Goal: Task Accomplishment & Management: Manage account settings

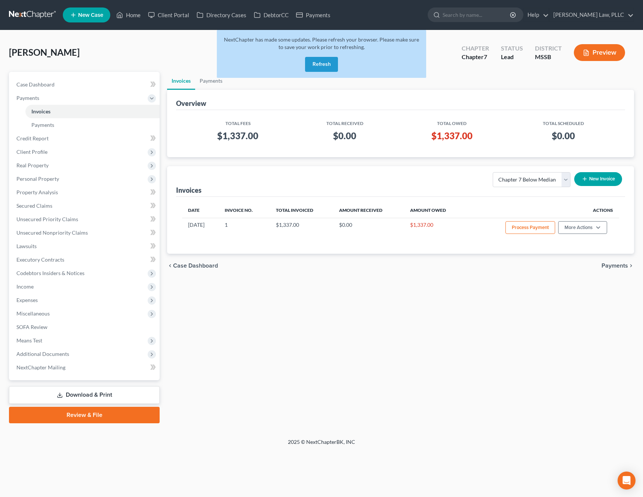
select select "0"
click at [462, 329] on div "Invoices Payments Overview Total Fees Total Received Total Owed Total Scheduled…" at bounding box center [400, 247] width 475 height 351
click at [147, 73] on div "Case Dashboard Payments Invoices Payments Payments Credit Report Client Profile…" at bounding box center [84, 226] width 151 height 308
click at [131, 19] on link "Home" at bounding box center [129, 14] width 32 height 13
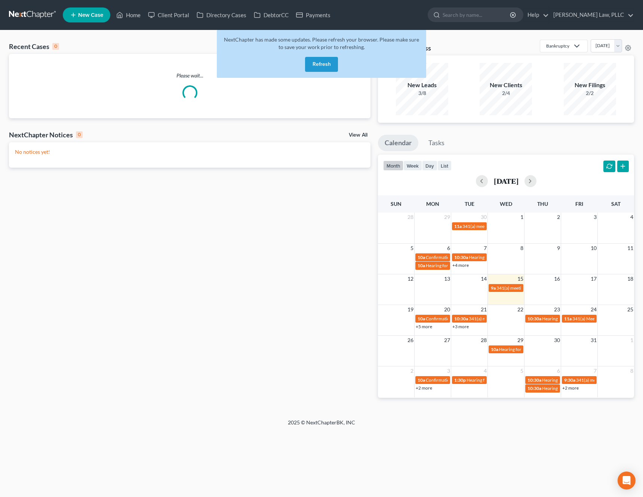
click at [333, 58] on button "Refresh" at bounding box center [321, 64] width 33 height 15
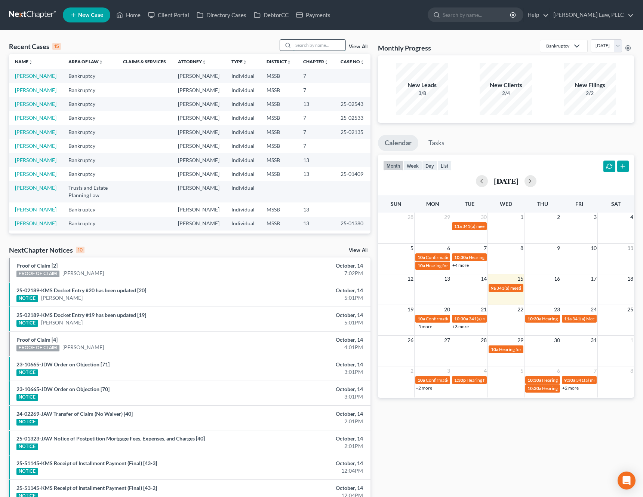
click at [327, 42] on input "search" at bounding box center [319, 45] width 52 height 11
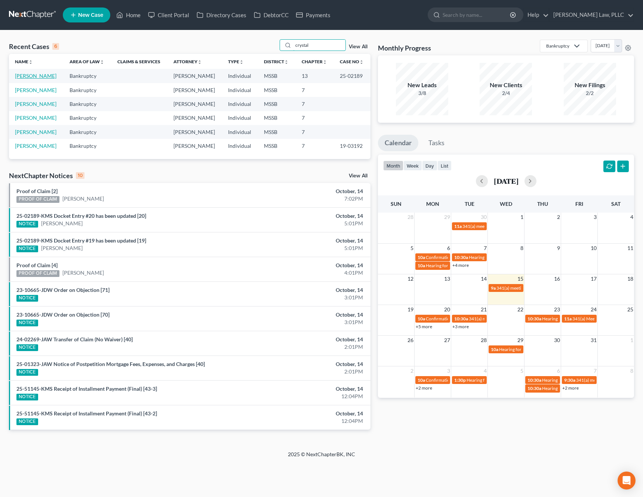
type input "crystal"
click at [23, 77] on link "Smith, Crystal" at bounding box center [36, 76] width 42 height 6
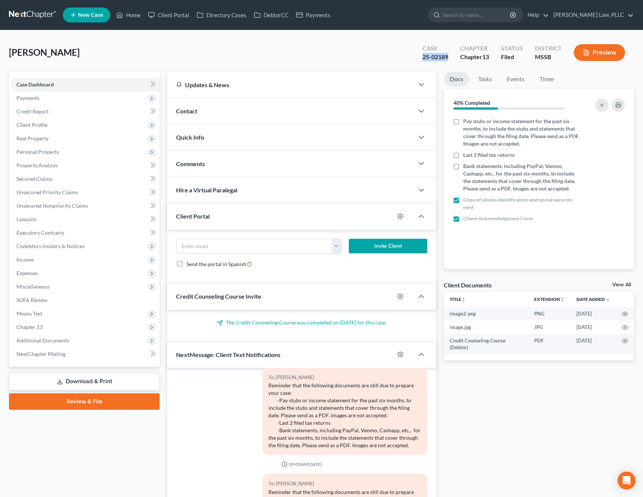
drag, startPoint x: 449, startPoint y: 59, endPoint x: 423, endPoint y: 59, distance: 26.6
click at [423, 59] on div "Case 25-02189" at bounding box center [436, 53] width 38 height 22
copy div "25-02189"
click at [57, 345] on span "Additional Documents" at bounding box center [84, 340] width 149 height 13
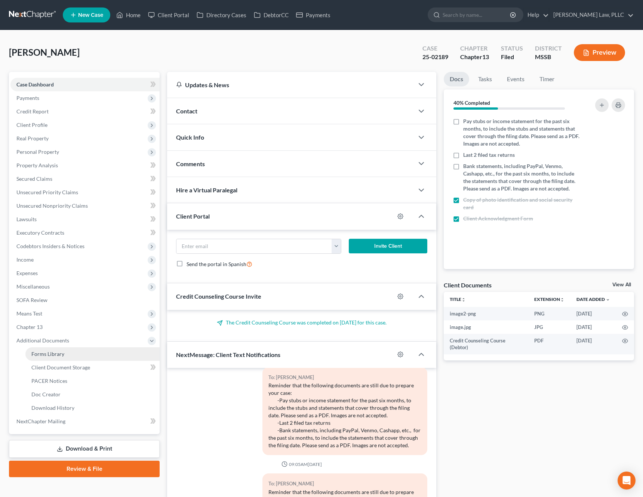
click at [79, 358] on link "Forms Library" at bounding box center [92, 353] width 134 height 13
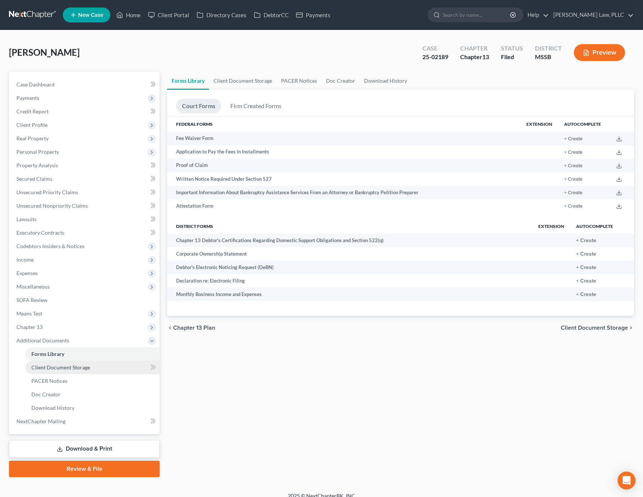
click at [76, 367] on span "Client Document Storage" at bounding box center [60, 367] width 59 height 6
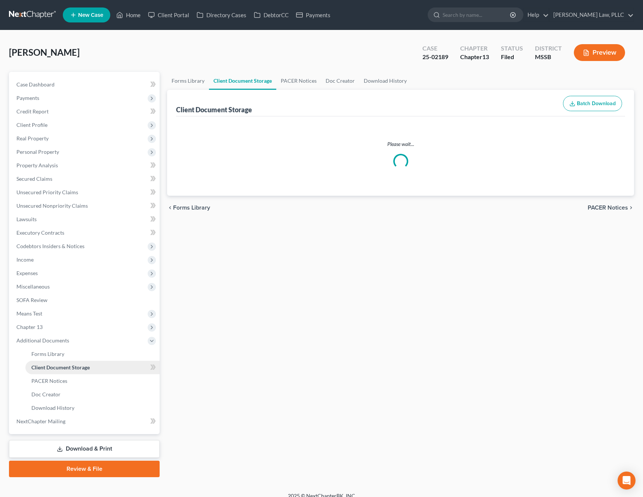
select select "4"
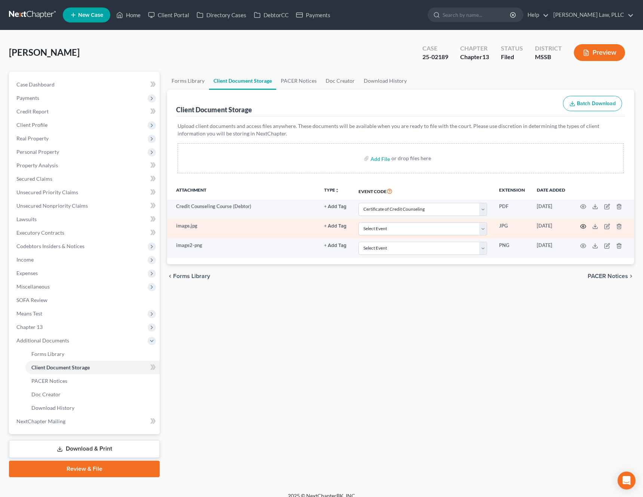
click at [584, 227] on icon "button" at bounding box center [584, 226] width 6 height 6
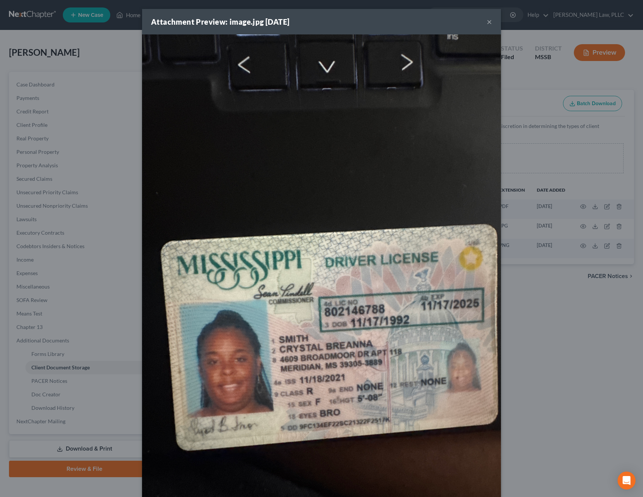
scroll to position [50, 0]
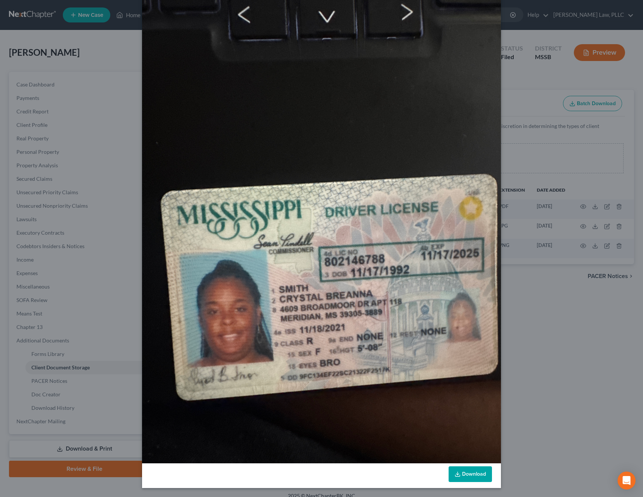
click at [464, 475] on link "Download" at bounding box center [470, 474] width 43 height 16
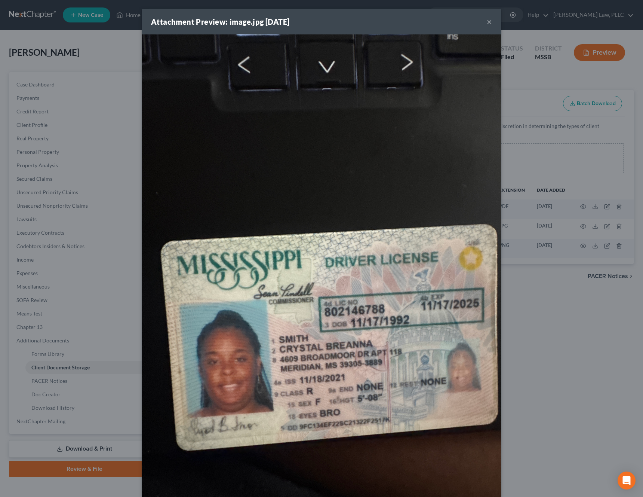
click at [487, 22] on button "×" at bounding box center [489, 21] width 5 height 9
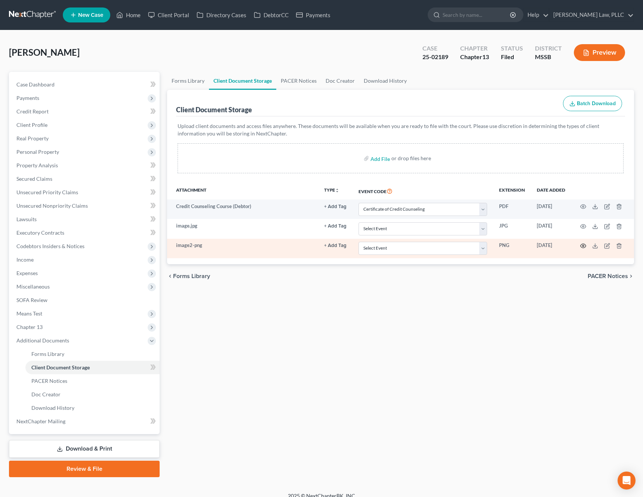
click at [584, 247] on icon "button" at bounding box center [584, 246] width 6 height 6
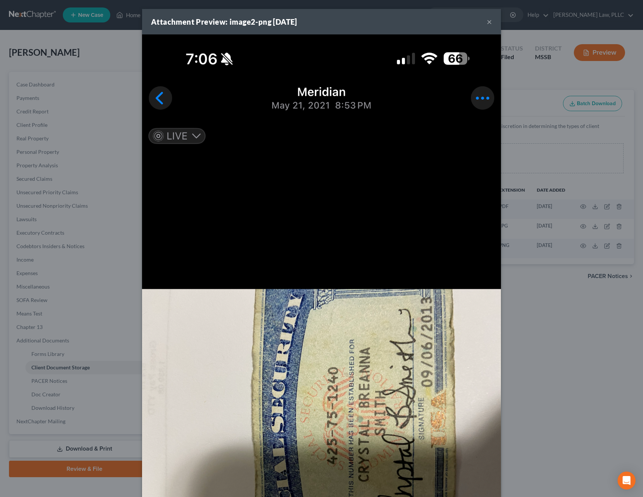
click at [492, 25] on div "Attachment Preview: image2-png 08/22/2025 ×" at bounding box center [321, 21] width 359 height 25
click at [490, 22] on button "×" at bounding box center [489, 21] width 5 height 9
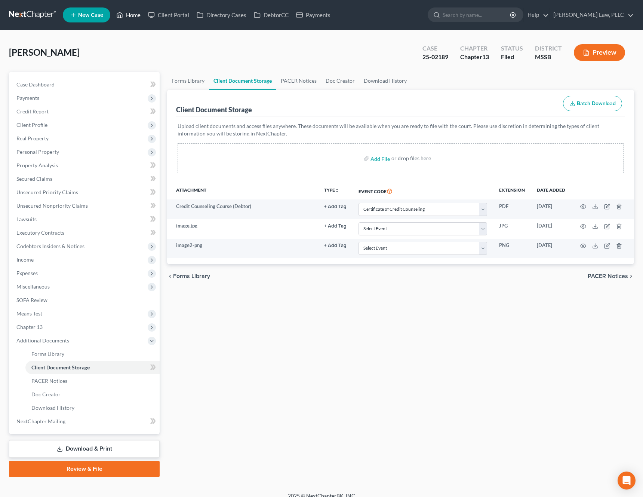
click at [130, 15] on link "Home" at bounding box center [129, 14] width 32 height 13
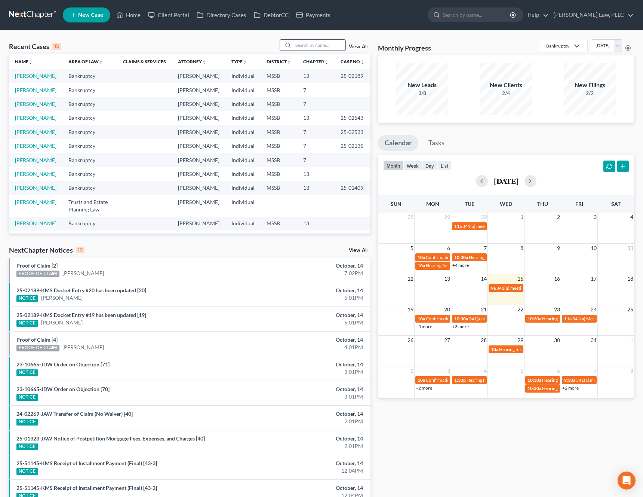
click at [327, 50] on input "search" at bounding box center [319, 45] width 52 height 11
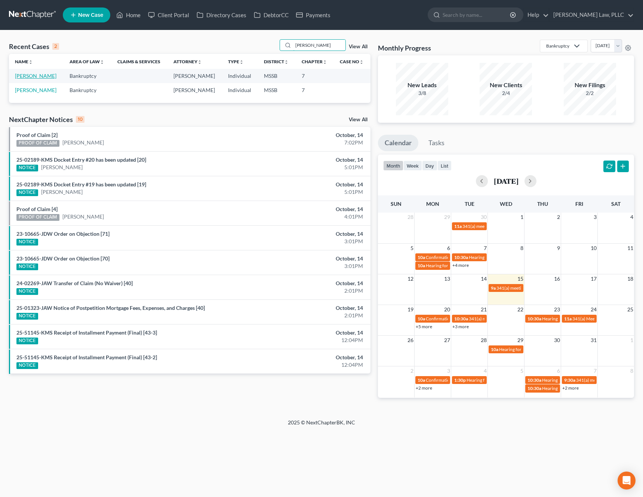
type input "theresa"
click at [37, 76] on link "Baker, Theresa" at bounding box center [36, 76] width 42 height 6
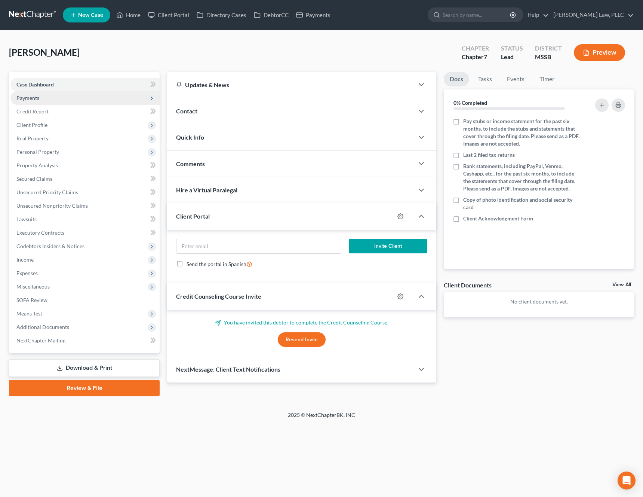
click at [33, 96] on span "Payments" at bounding box center [27, 98] width 23 height 6
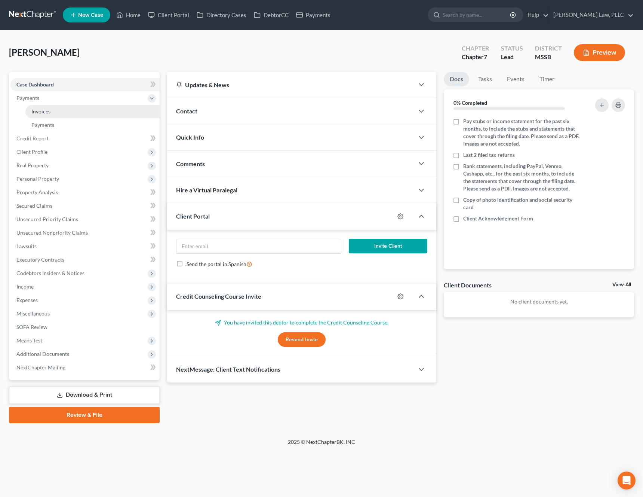
click at [33, 107] on link "Invoices" at bounding box center [92, 111] width 134 height 13
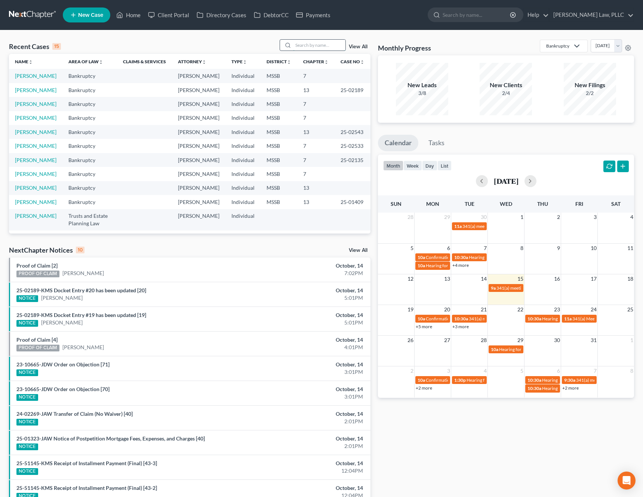
click at [325, 44] on input "search" at bounding box center [319, 45] width 52 height 11
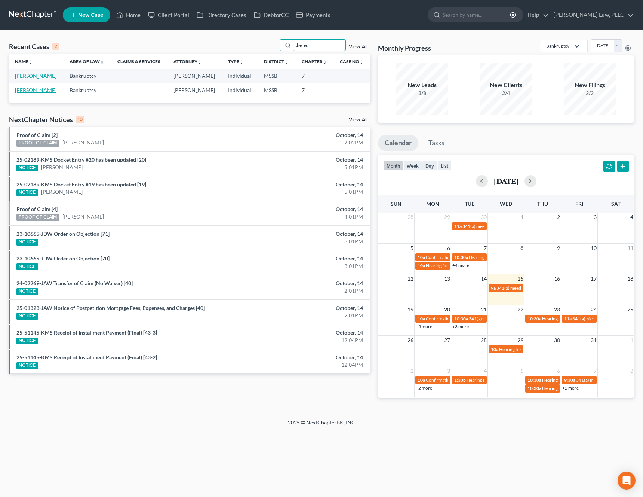
type input "theres"
click at [47, 91] on link "Baker, Theresa" at bounding box center [36, 90] width 42 height 6
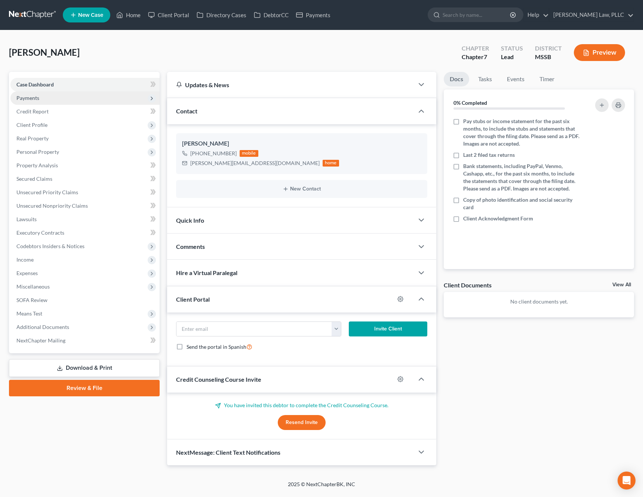
click at [29, 98] on span "Payments" at bounding box center [27, 98] width 23 height 6
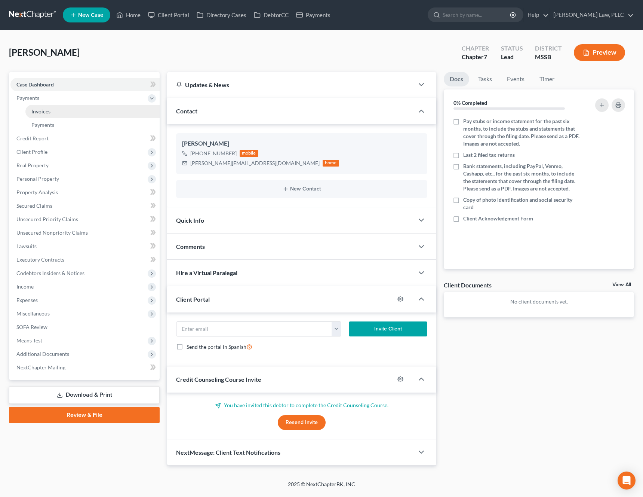
click at [33, 108] on link "Invoices" at bounding box center [92, 111] width 134 height 13
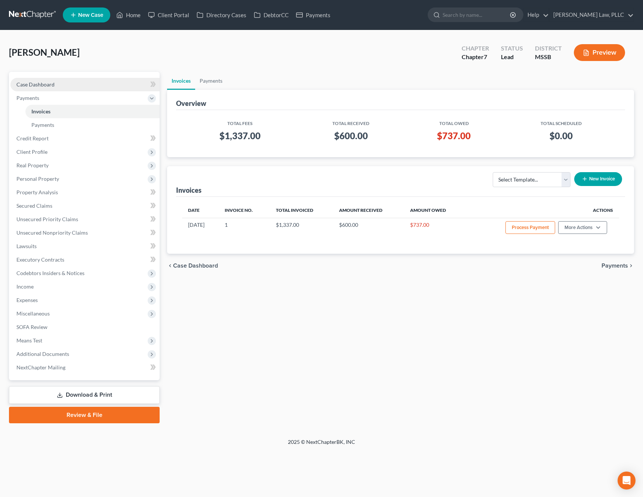
click at [49, 83] on span "Case Dashboard" at bounding box center [35, 84] width 38 height 6
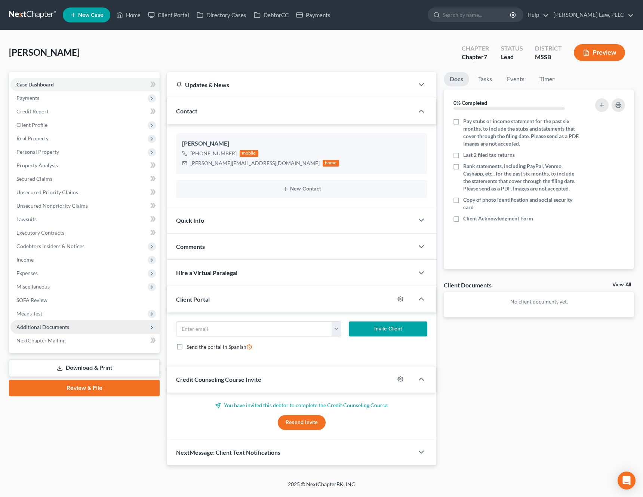
click at [79, 329] on span "Additional Documents" at bounding box center [84, 326] width 149 height 13
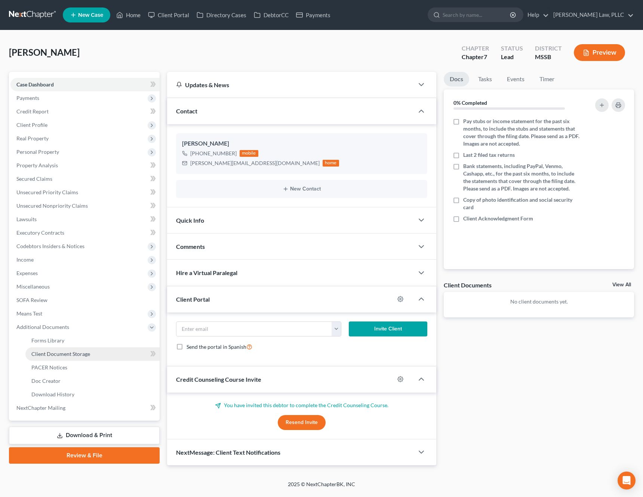
click at [73, 355] on span "Client Document Storage" at bounding box center [60, 354] width 59 height 6
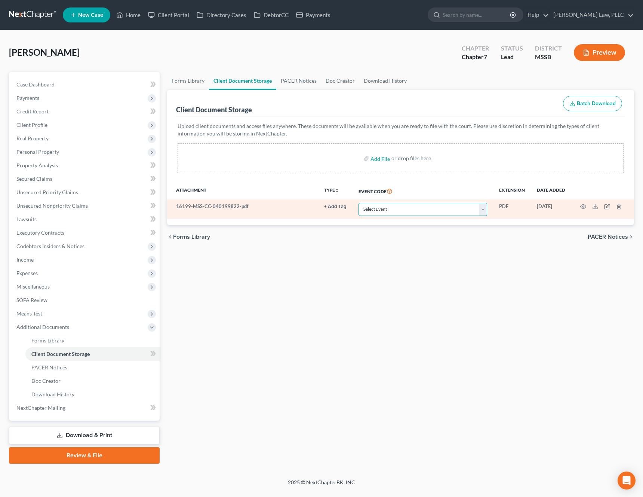
click at [411, 211] on select "Select Event 20 Largest Unsecured Creditors Attachment to Voluntary Petition fo…" at bounding box center [423, 209] width 129 height 13
select select "4"
click at [360, 203] on select "Select Event 20 Largest Unsecured Creditors Attachment to Voluntary Petition fo…" at bounding box center [423, 209] width 129 height 13
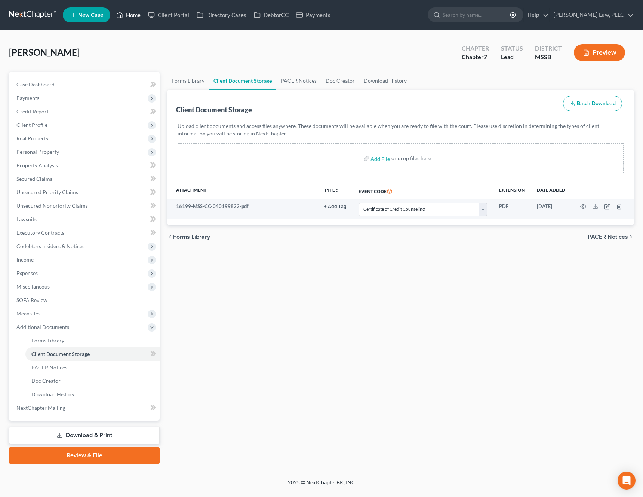
click at [137, 19] on link "Home" at bounding box center [129, 14] width 32 height 13
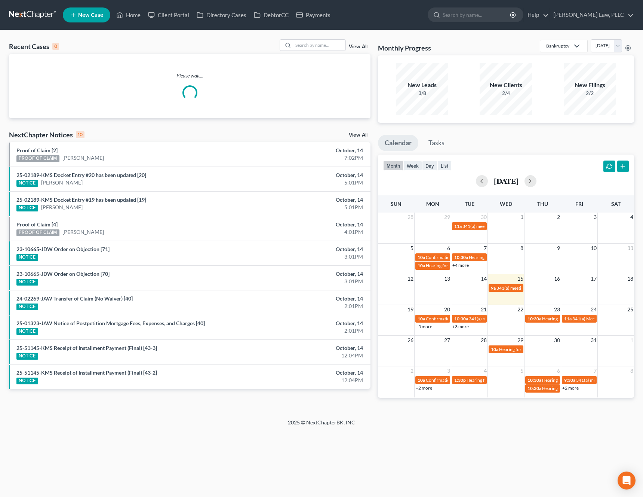
click at [337, 38] on div "Recent Cases 0 View All Please wait... NextChapter Notices 10 View All Proof of…" at bounding box center [321, 224] width 643 height 388
click at [323, 44] on input "search" at bounding box center [319, 45] width 52 height 11
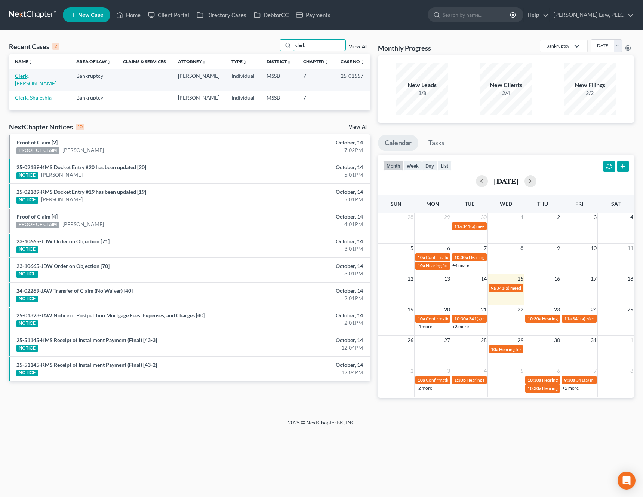
type input "clerk"
click at [25, 76] on link "Clerk, Ramona" at bounding box center [36, 80] width 42 height 14
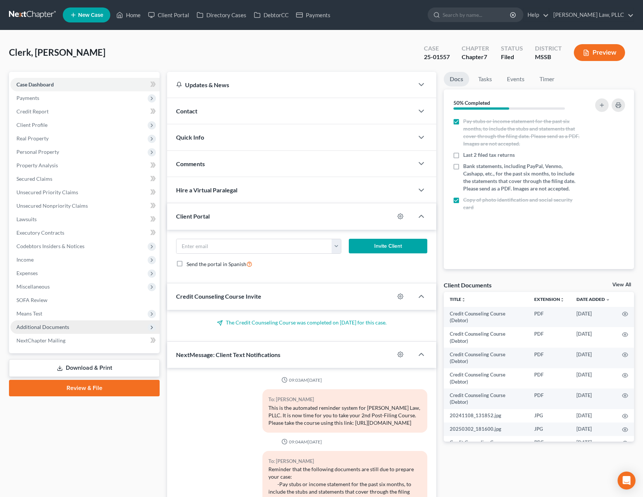
scroll to position [596, 0]
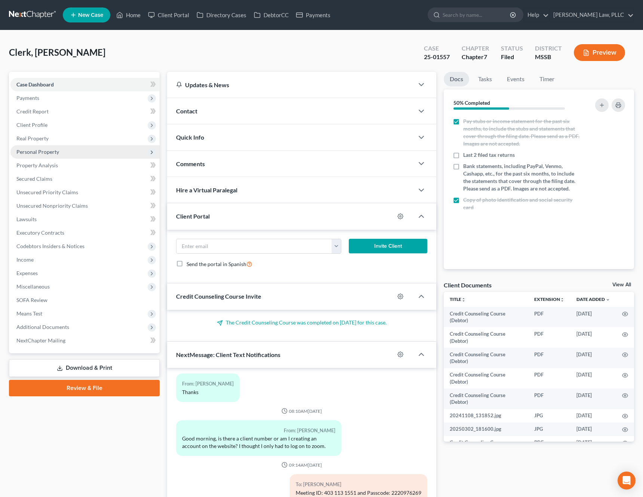
click at [67, 155] on span "Personal Property" at bounding box center [84, 151] width 149 height 13
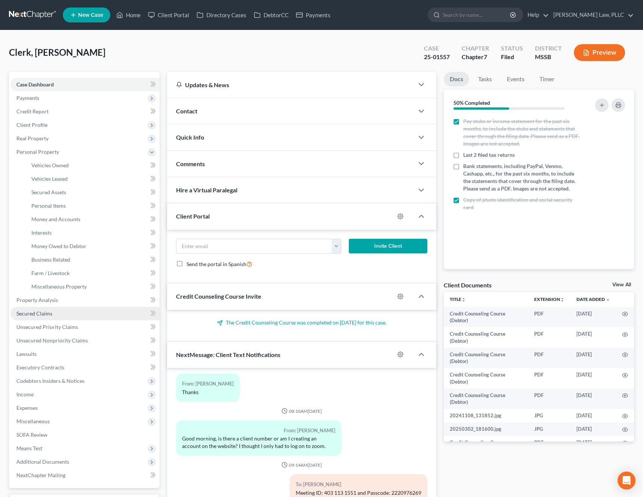
click at [45, 315] on span "Secured Claims" at bounding box center [34, 313] width 36 height 6
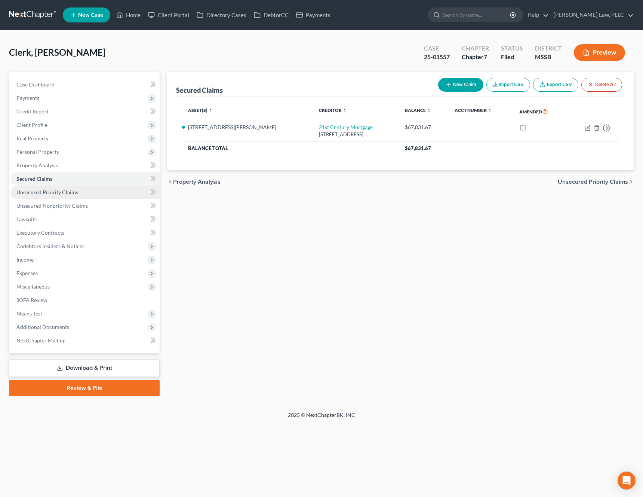
click at [62, 196] on link "Unsecured Priority Claims" at bounding box center [84, 192] width 149 height 13
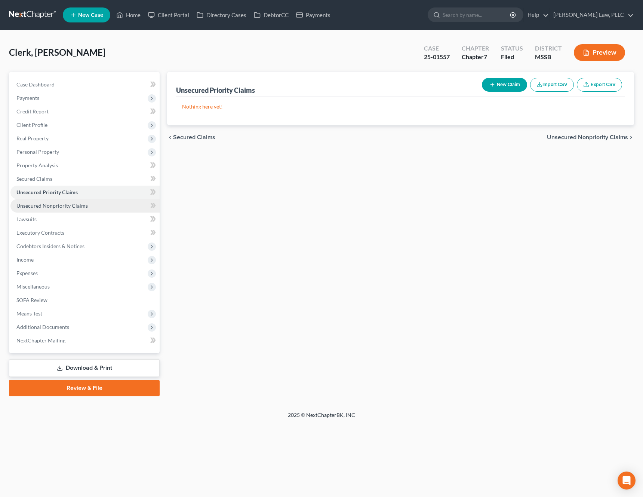
click at [57, 204] on span "Unsecured Nonpriority Claims" at bounding box center [51, 205] width 71 height 6
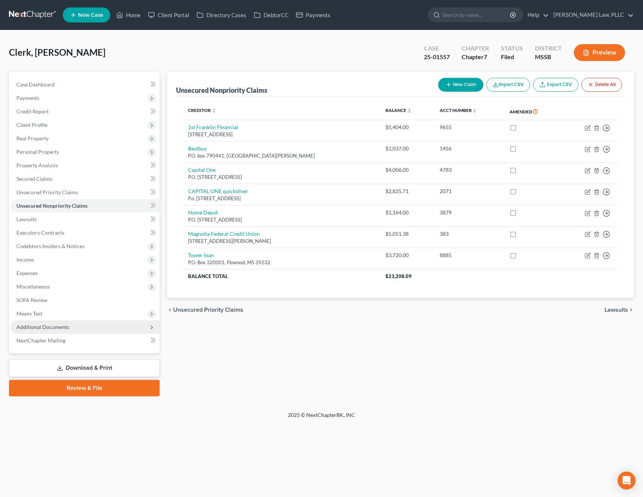
click at [33, 327] on span "Additional Documents" at bounding box center [42, 327] width 53 height 6
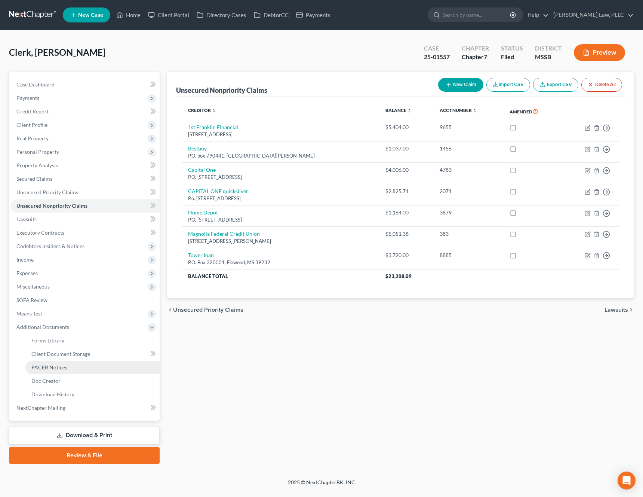
click at [58, 367] on span "PACER Notices" at bounding box center [49, 367] width 36 height 6
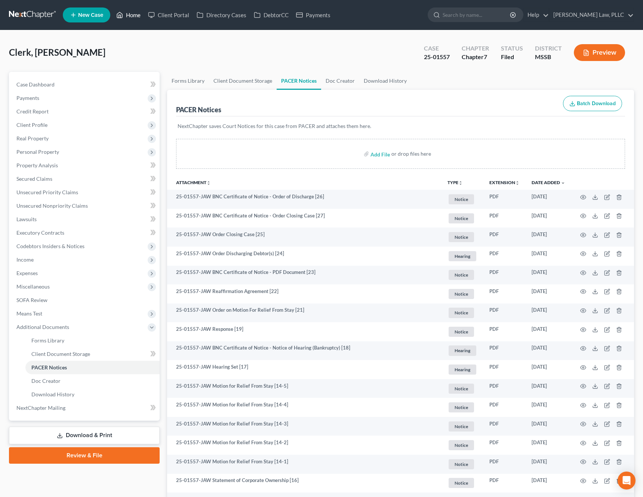
click at [127, 18] on link "Home" at bounding box center [129, 14] width 32 height 13
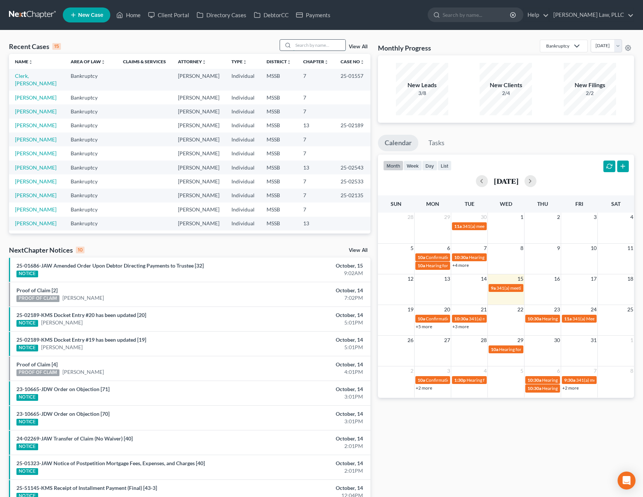
click at [324, 49] on input "search" at bounding box center [319, 45] width 52 height 11
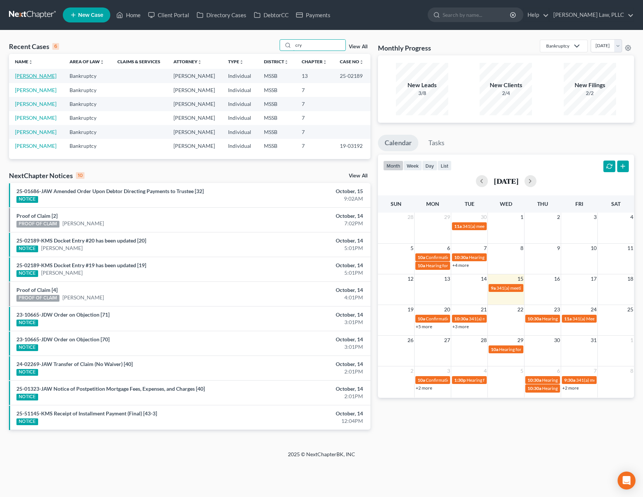
type input "cry"
click at [37, 74] on link "Smith, Crystal" at bounding box center [36, 76] width 42 height 6
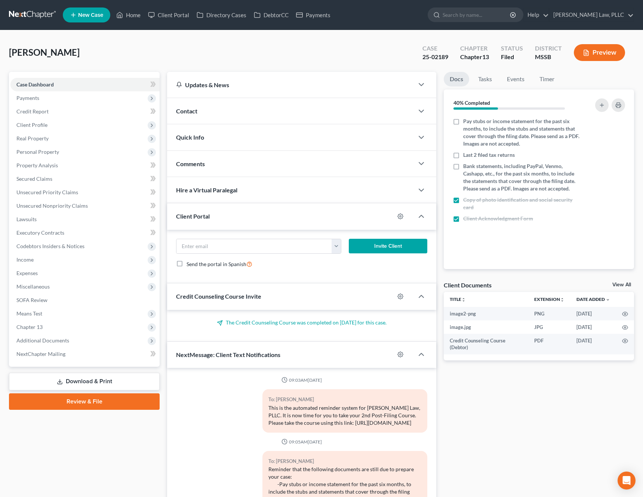
scroll to position [450, 0]
